Goal: Navigation & Orientation: Find specific page/section

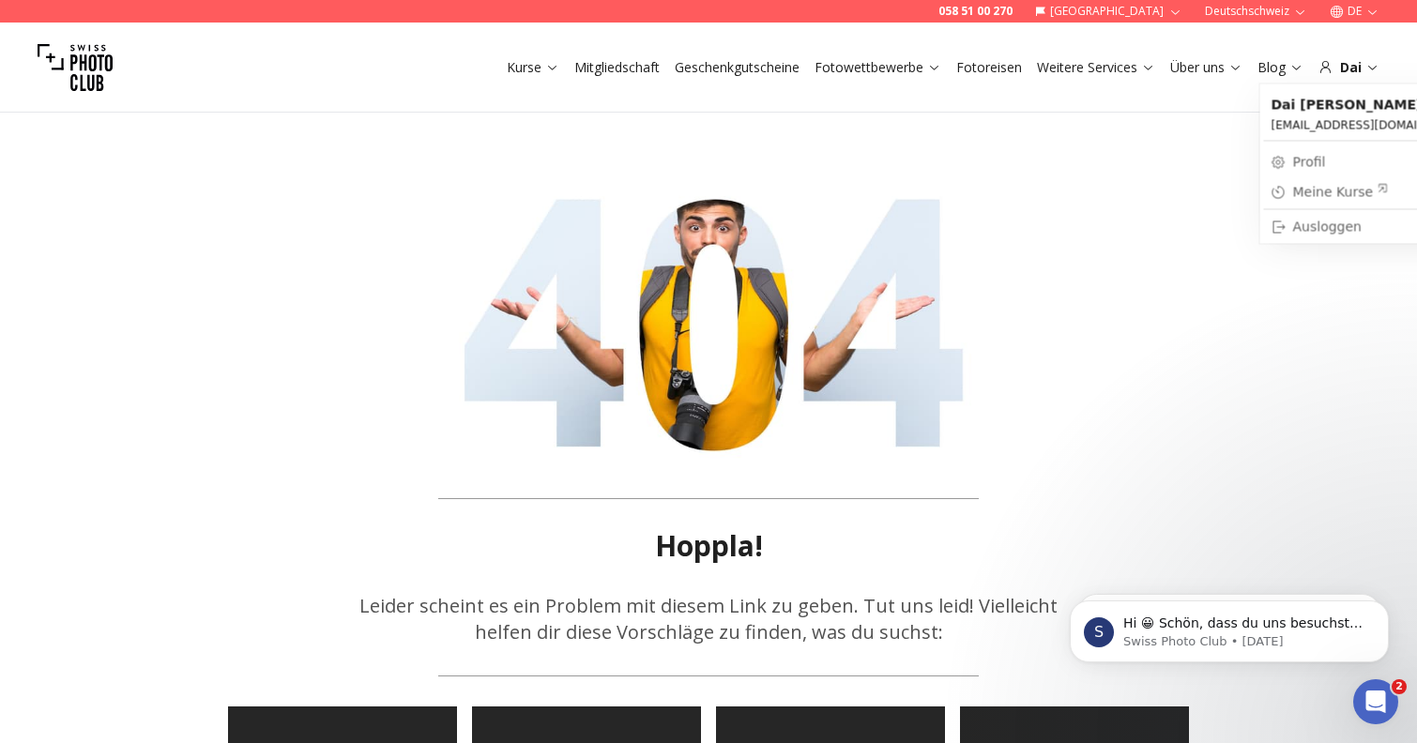
click at [1356, 71] on div "Dai" at bounding box center [1348, 67] width 61 height 19
click at [1369, 66] on icon at bounding box center [1372, 67] width 14 height 14
click at [1360, 63] on div "Dai" at bounding box center [1348, 67] width 61 height 19
click at [1371, 64] on icon at bounding box center [1372, 67] width 14 height 14
click at [1374, 65] on icon at bounding box center [1372, 67] width 14 height 14
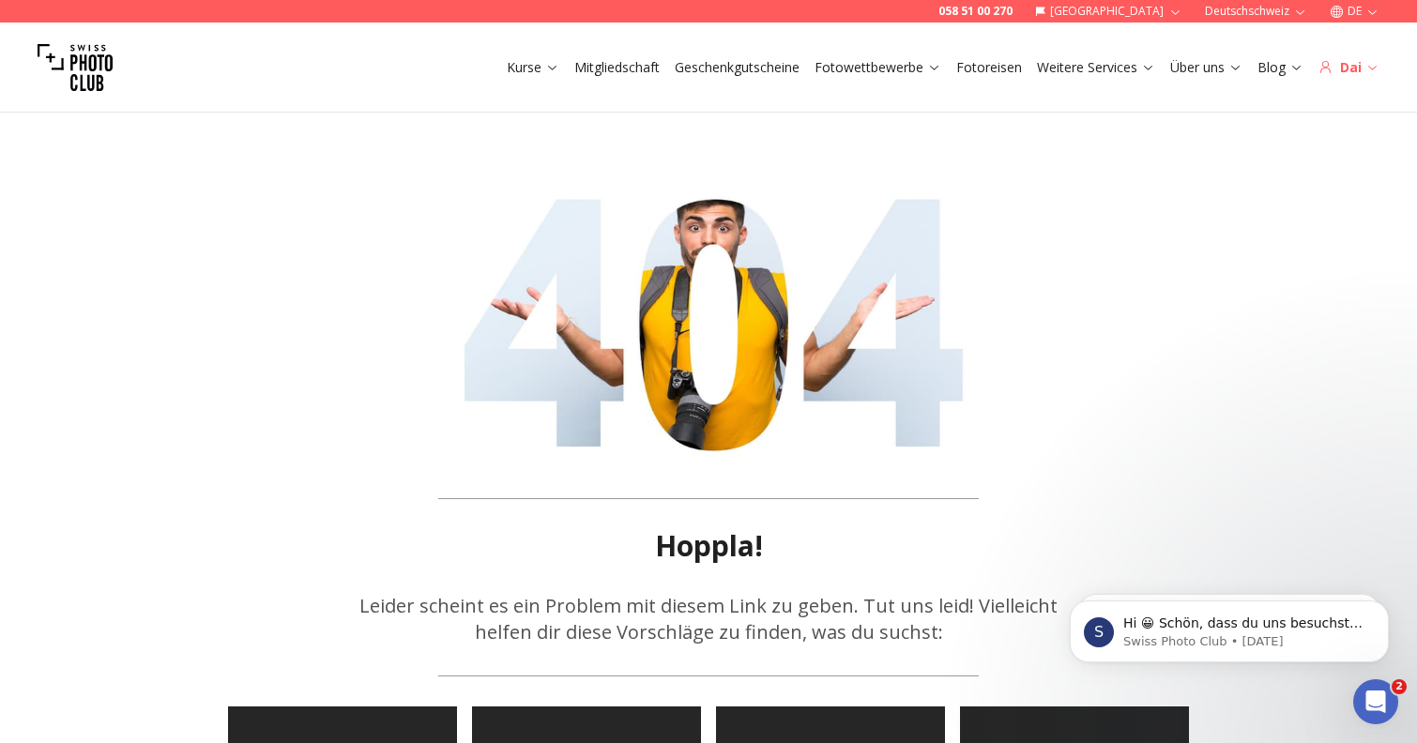
click at [1377, 69] on icon at bounding box center [1372, 67] width 14 height 14
click at [1365, 65] on icon at bounding box center [1372, 67] width 14 height 14
click at [1354, 66] on div "Dai" at bounding box center [1348, 67] width 61 height 19
click at [1367, 66] on icon at bounding box center [1372, 67] width 14 height 14
click at [1373, 66] on icon at bounding box center [1372, 67] width 14 height 14
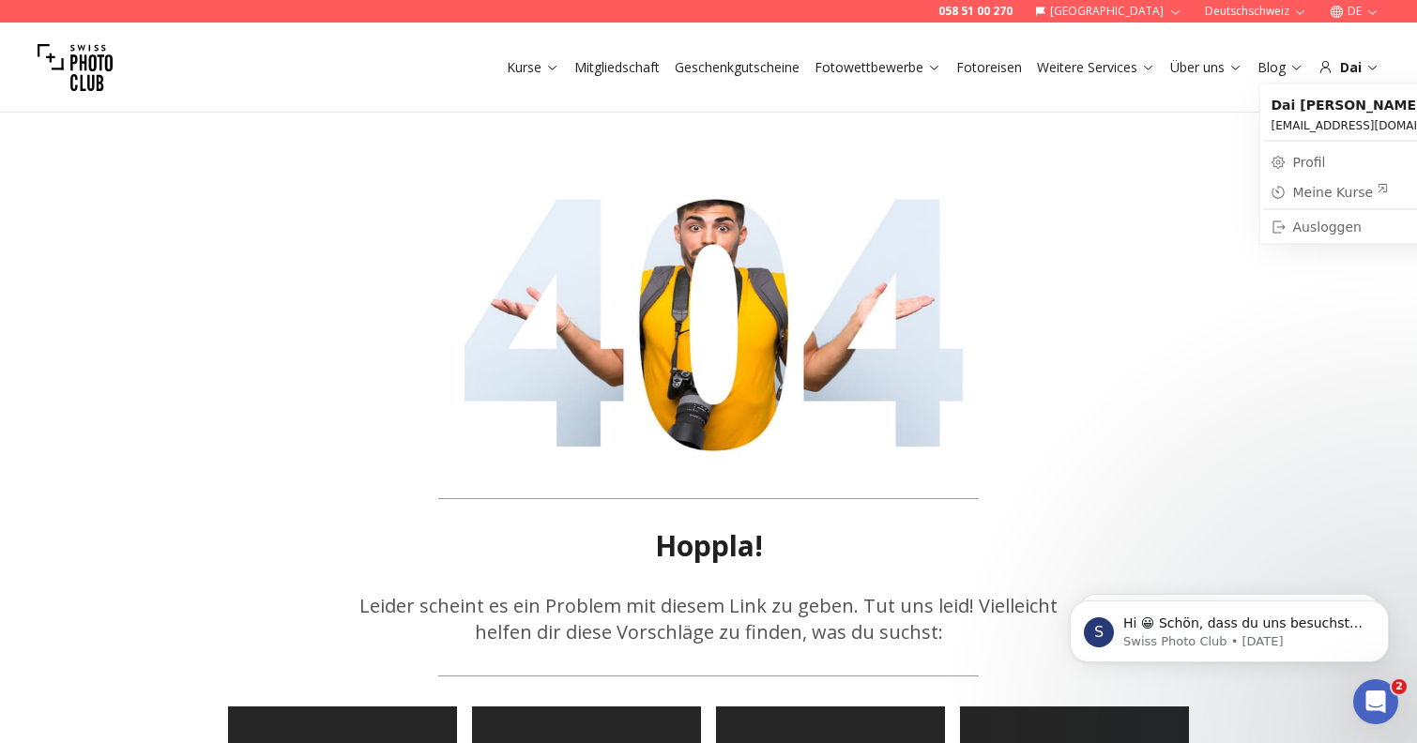
click at [1344, 191] on div "Meine Kurse" at bounding box center [1341, 192] width 96 height 19
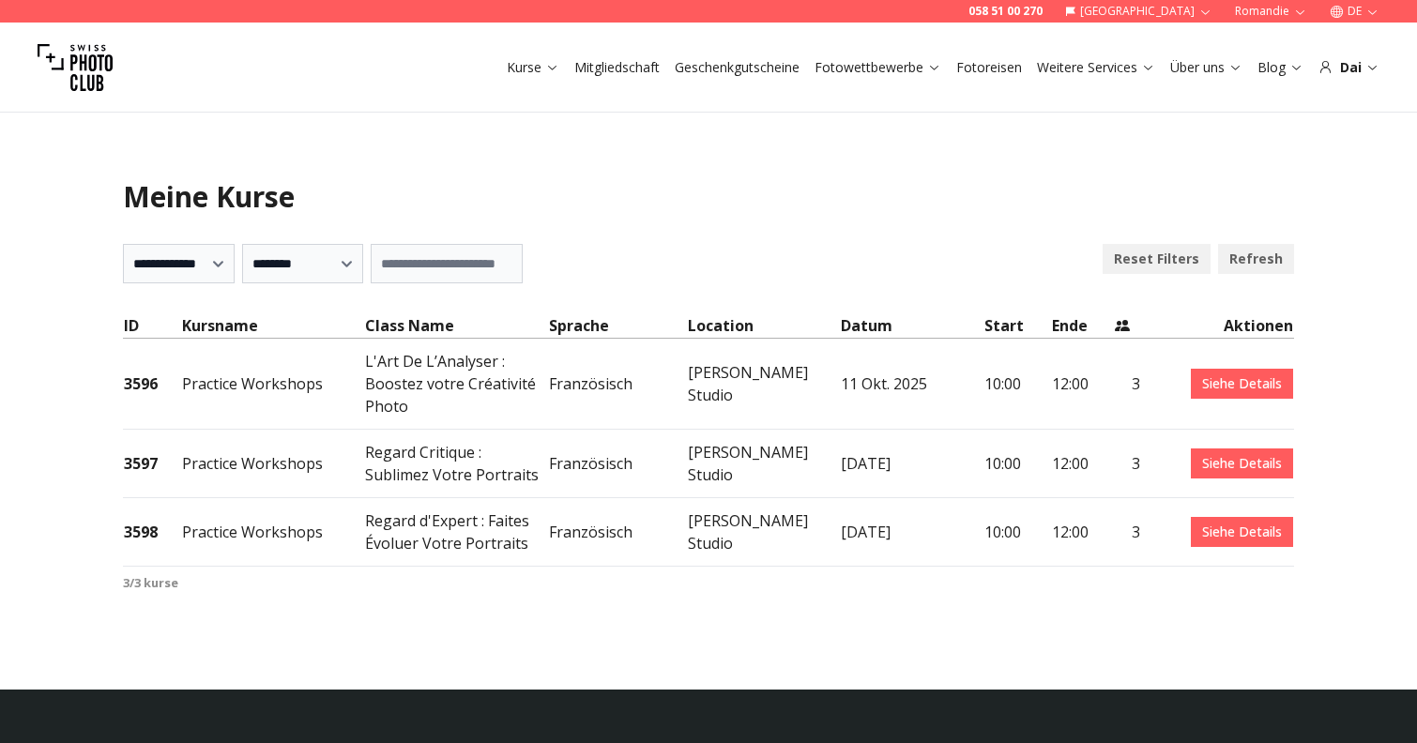
select select "***"
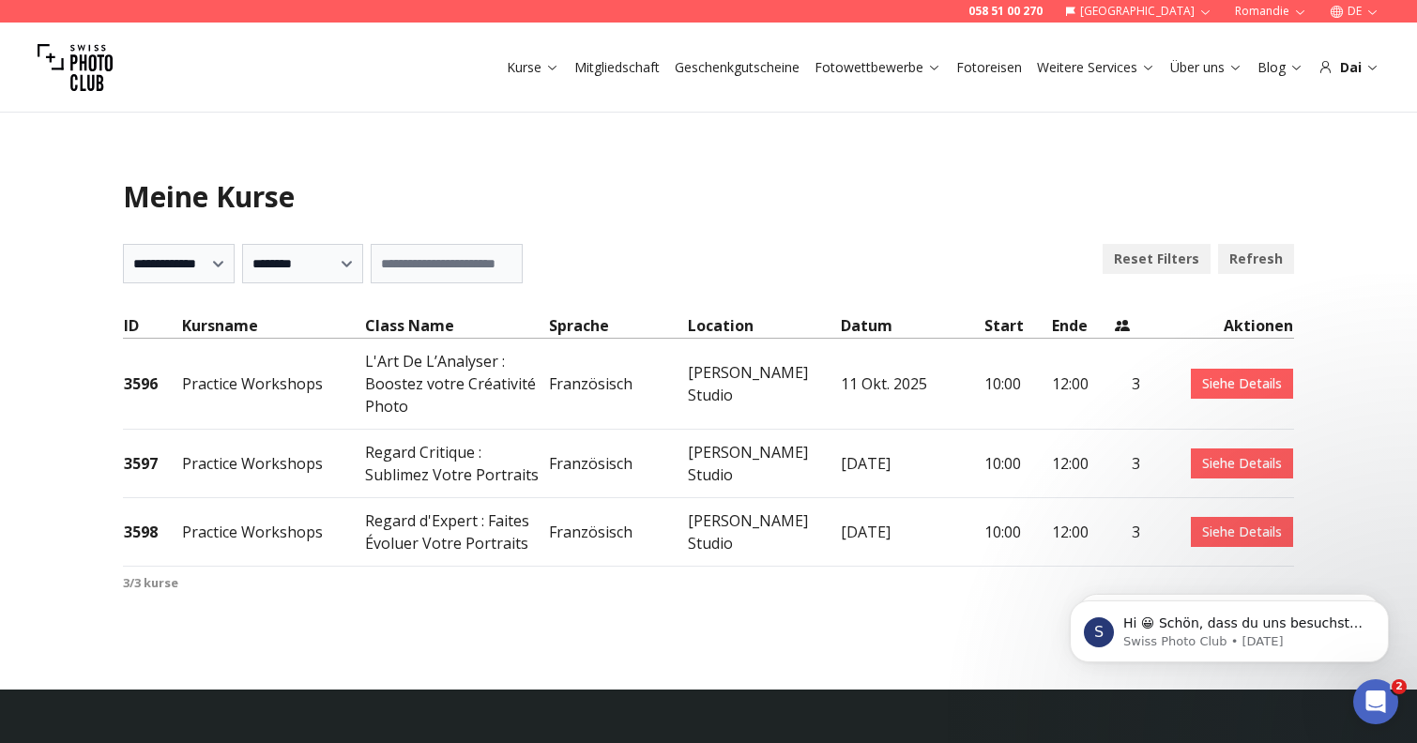
click at [962, 274] on div "**********" at bounding box center [708, 263] width 1171 height 39
